Goal: Information Seeking & Learning: Learn about a topic

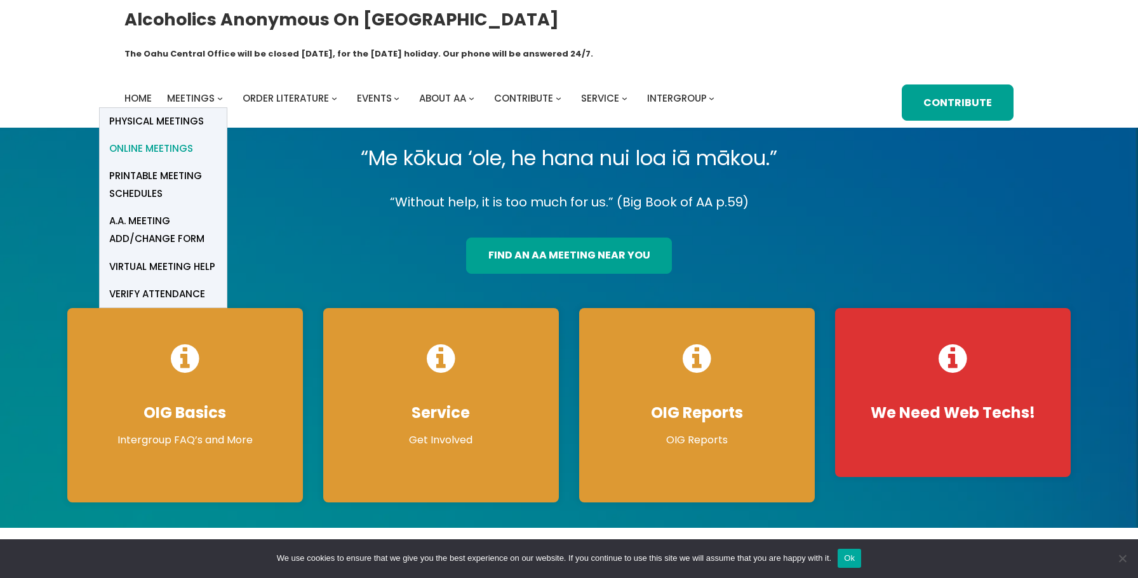
click at [173, 140] on span "Online Meetings" at bounding box center [151, 149] width 84 height 18
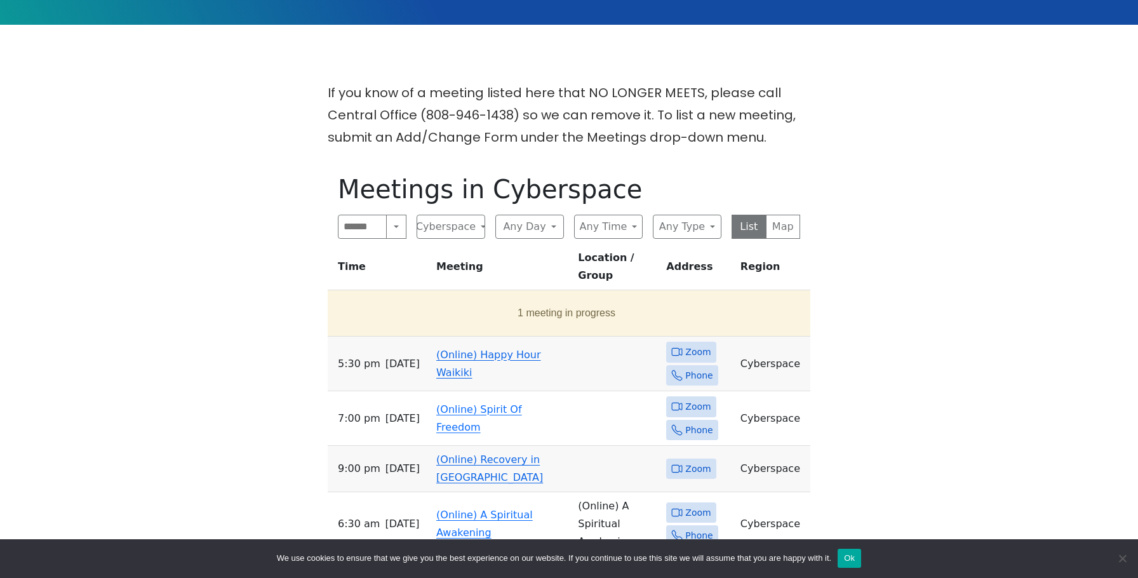
scroll to position [380, 0]
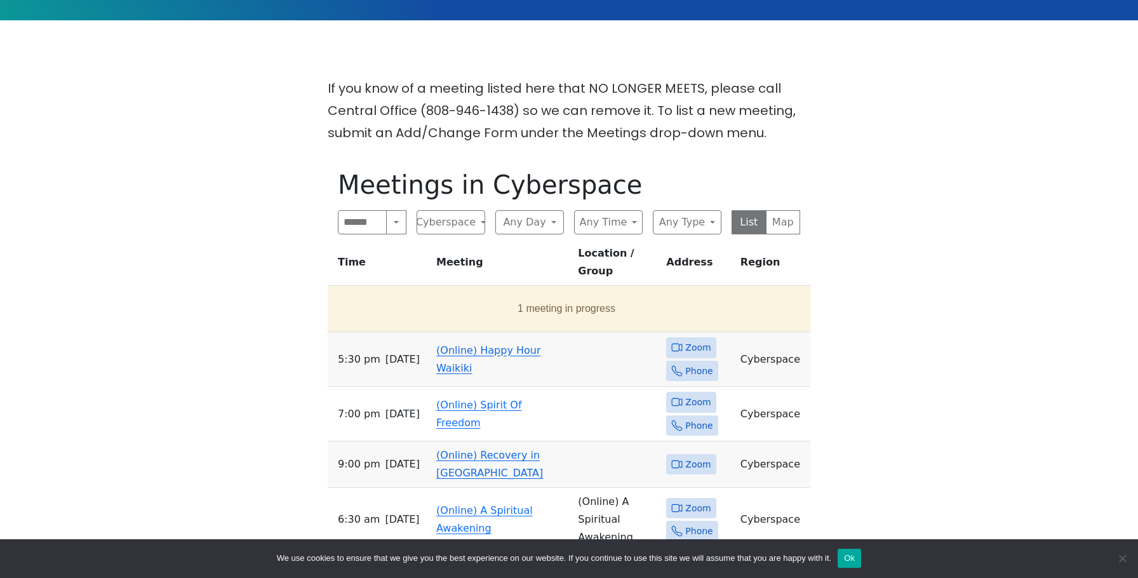
click at [456, 332] on td "(Online) Happy Hour Waikiki" at bounding box center [502, 359] width 142 height 55
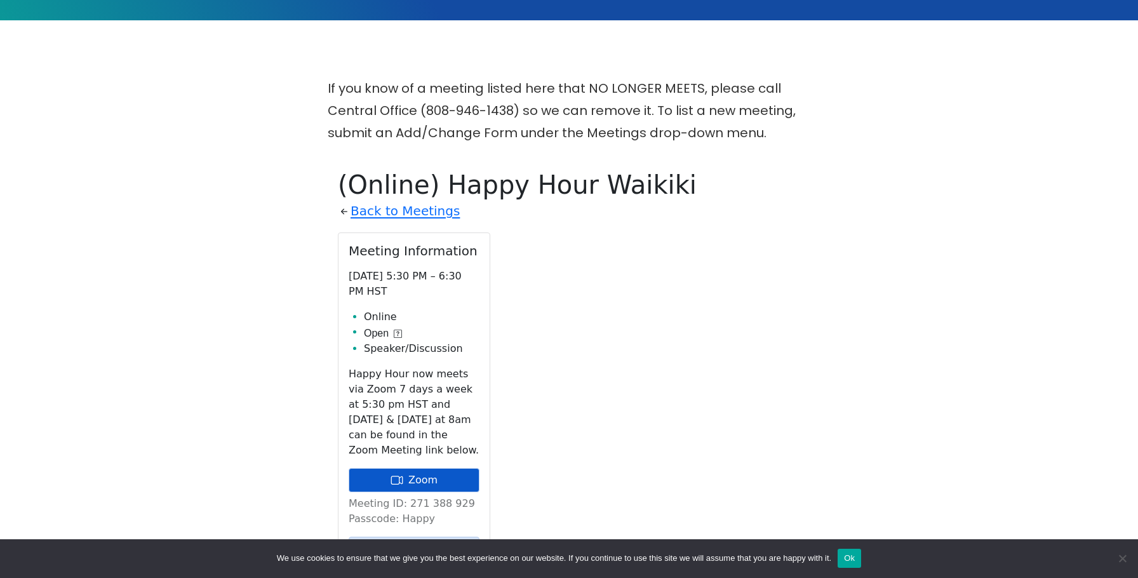
scroll to position [511, 0]
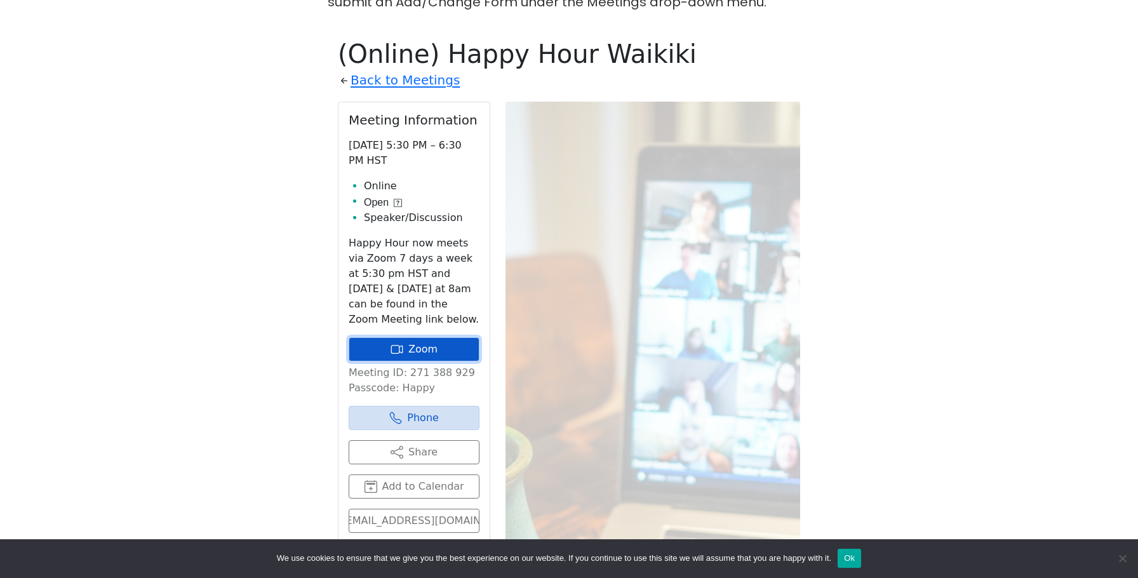
click at [400, 345] on icon at bounding box center [395, 349] width 9 height 9
